Goal: Task Accomplishment & Management: Manage account settings

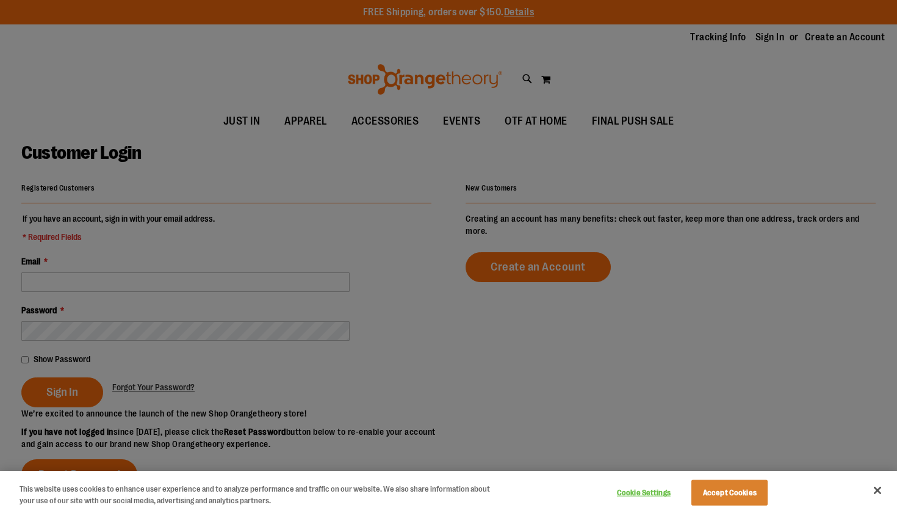
click at [211, 251] on div at bounding box center [448, 256] width 897 height 513
click at [714, 496] on button "Accept Cookies" at bounding box center [730, 493] width 76 height 26
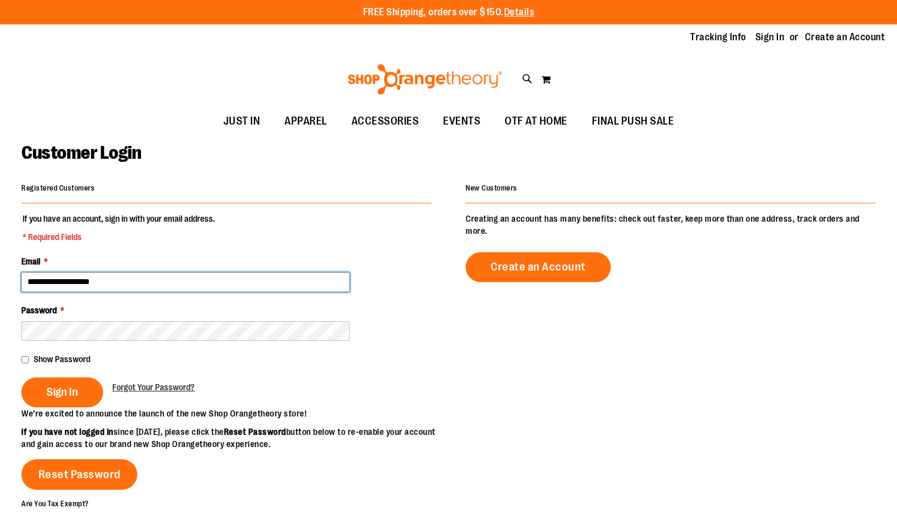
type input "**********"
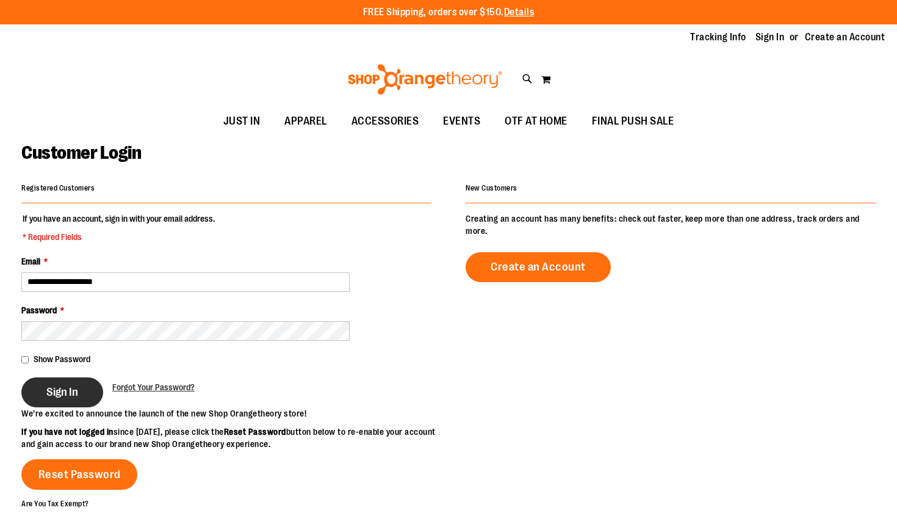
click at [38, 388] on button "Sign In" at bounding box center [62, 392] width 82 height 30
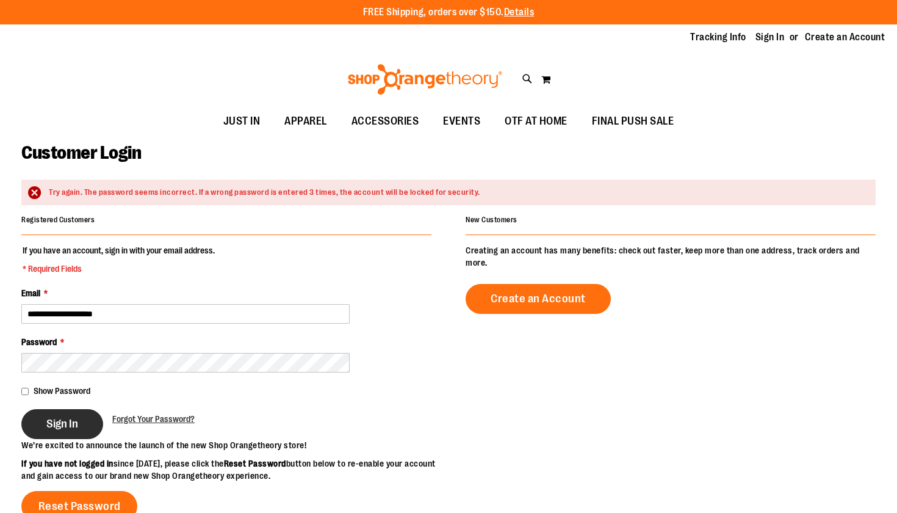
click at [53, 421] on span "Sign In" at bounding box center [62, 423] width 32 height 13
click at [65, 419] on span "Sign In" at bounding box center [62, 423] width 32 height 13
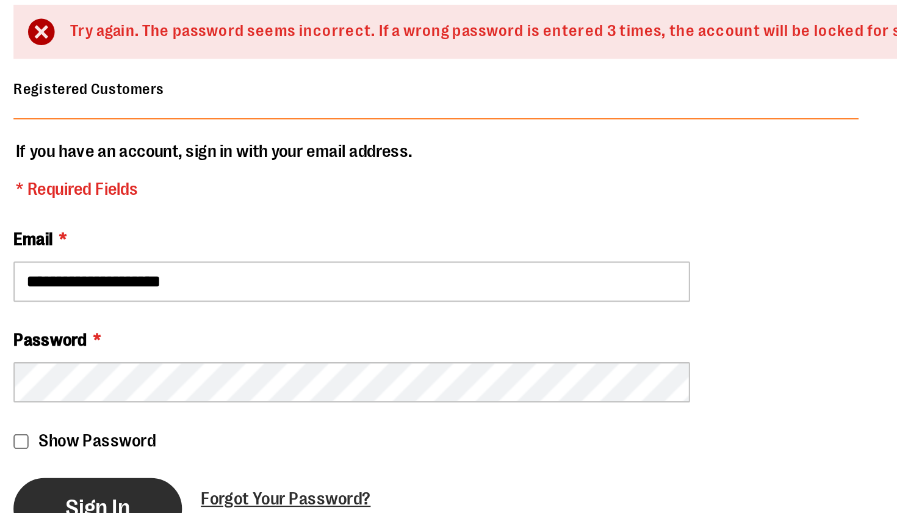
click at [42, 408] on button "Sign In" at bounding box center [62, 423] width 82 height 30
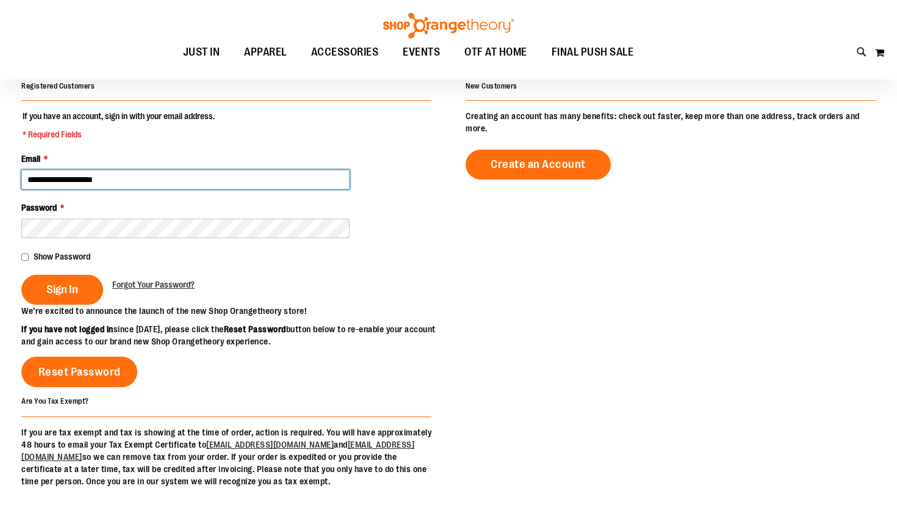
scroll to position [134, 0]
click at [281, 375] on div "Reset Password" at bounding box center [234, 370] width 427 height 46
